Goal: Navigation & Orientation: Find specific page/section

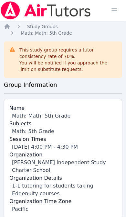
click at [10, 26] on icon "Breadcrumb" at bounding box center [7, 26] width 6 height 6
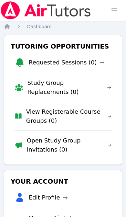
click at [121, 9] on span "button" at bounding box center [114, 10] width 14 height 14
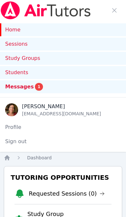
click at [73, 45] on link "Sessions" at bounding box center [63, 44] width 126 height 13
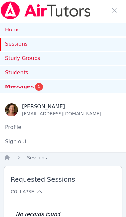
click at [25, 45] on link "Sessions" at bounding box center [63, 44] width 126 height 13
click at [21, 45] on link "Sessions" at bounding box center [63, 44] width 126 height 13
click at [29, 60] on link "Study Groups" at bounding box center [63, 58] width 126 height 13
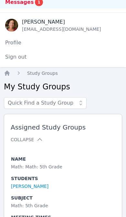
scroll to position [92, 0]
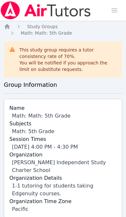
click at [42, 24] on span "Study Groups" at bounding box center [42, 26] width 31 height 5
click at [9, 28] on icon "Breadcrumb" at bounding box center [7, 26] width 5 height 5
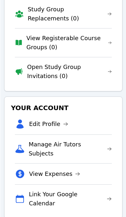
scroll to position [73, 0]
